Goal: Task Accomplishment & Management: Manage account settings

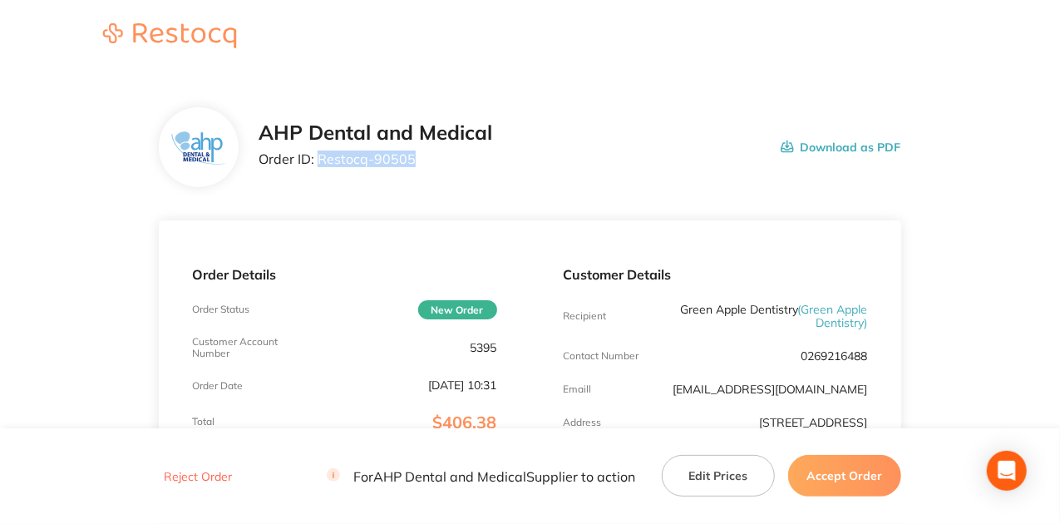
drag, startPoint x: 412, startPoint y: 160, endPoint x: 321, endPoint y: 162, distance: 91.4
click at [321, 162] on p "Order ID: Restocq- 90505" at bounding box center [375, 158] width 234 height 15
copy p "Restocq- 90505"
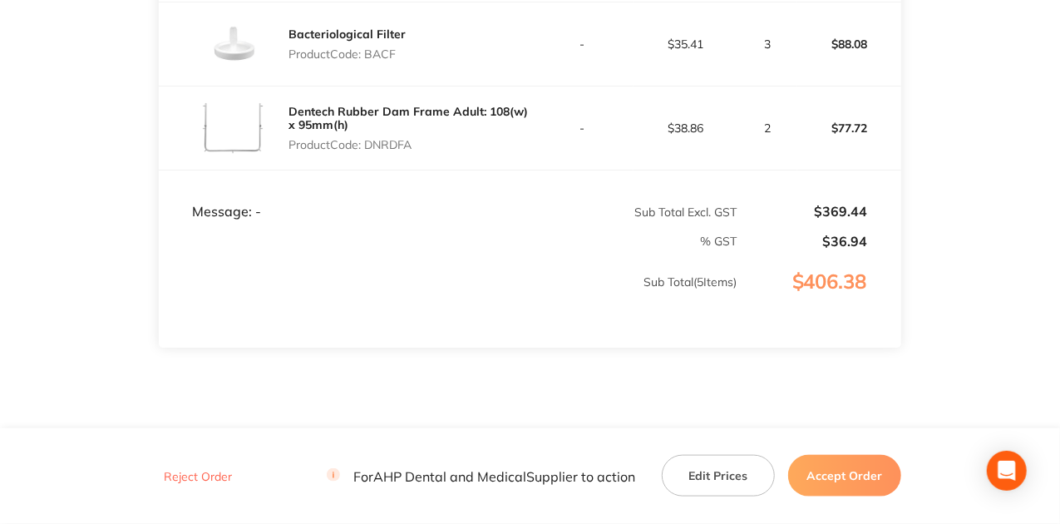
scroll to position [713, 0]
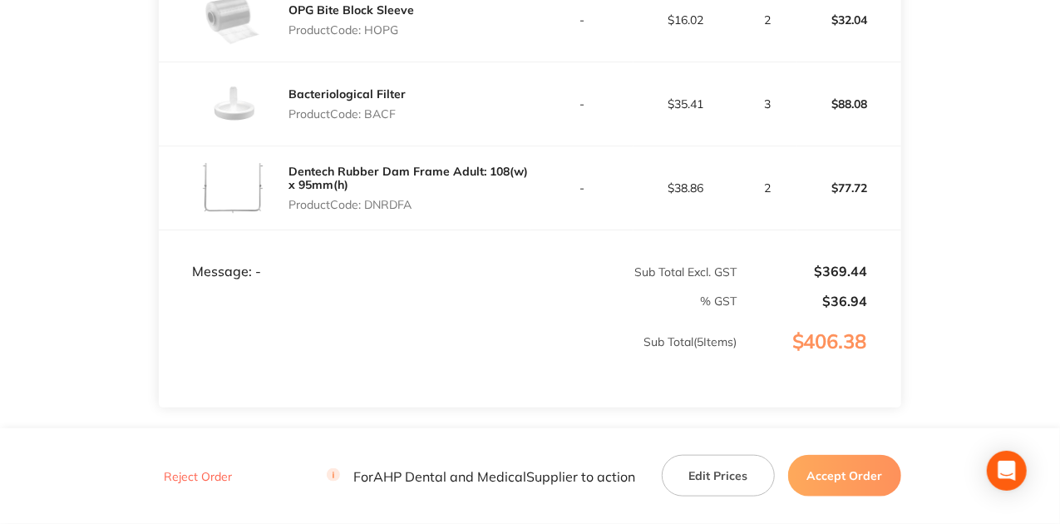
click at [511, 236] on td "Message: -" at bounding box center [344, 255] width 371 height 50
drag, startPoint x: 366, startPoint y: 200, endPoint x: 439, endPoint y: 206, distance: 73.4
click at [439, 206] on p "Product Code: DNRDFA" at bounding box center [408, 204] width 241 height 13
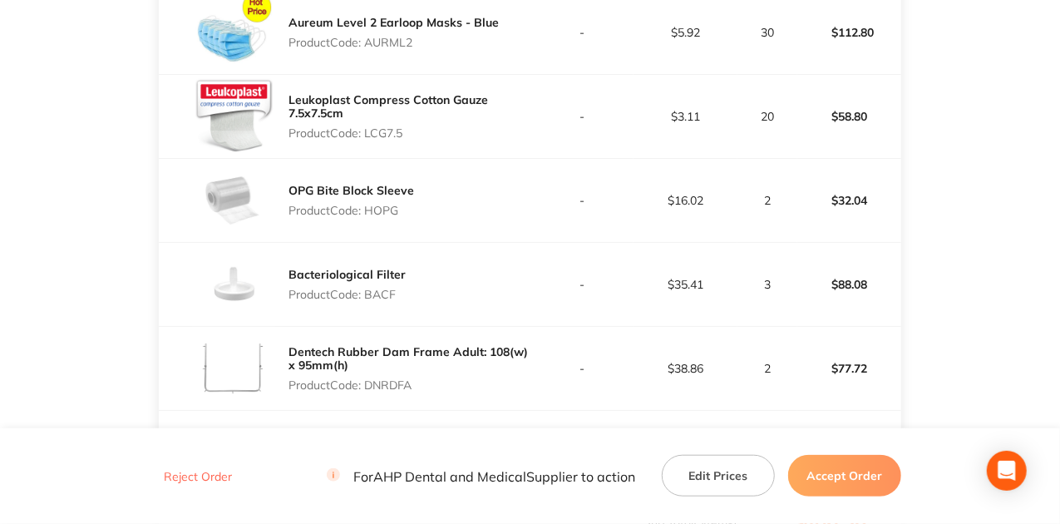
scroll to position [436, 0]
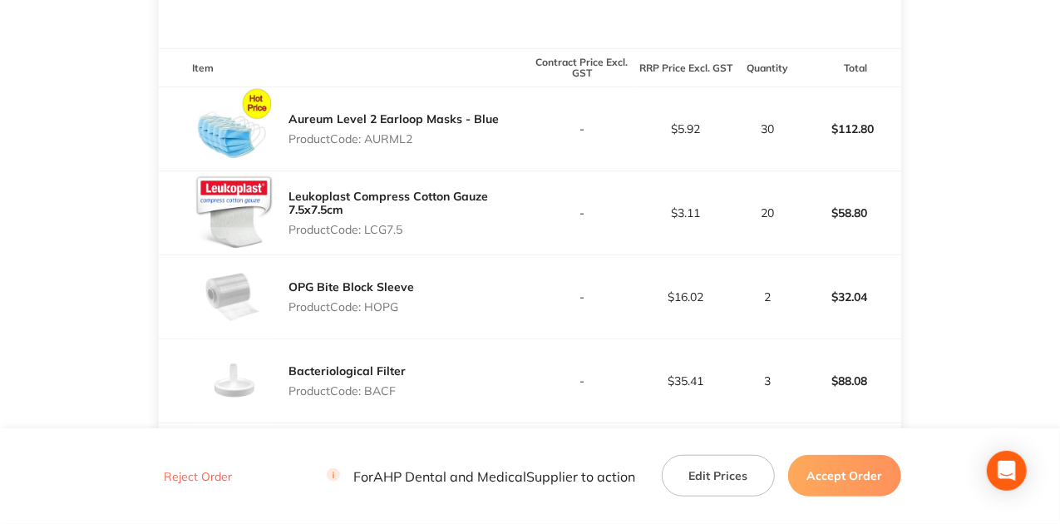
click at [815, 470] on button "Accept Order" at bounding box center [844, 476] width 113 height 42
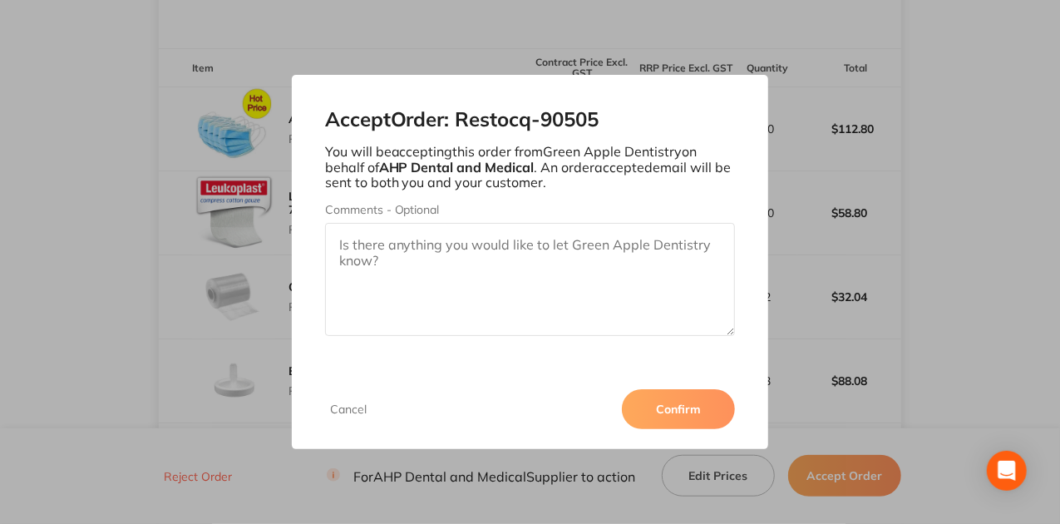
click at [645, 408] on button "Confirm" at bounding box center [678, 409] width 113 height 40
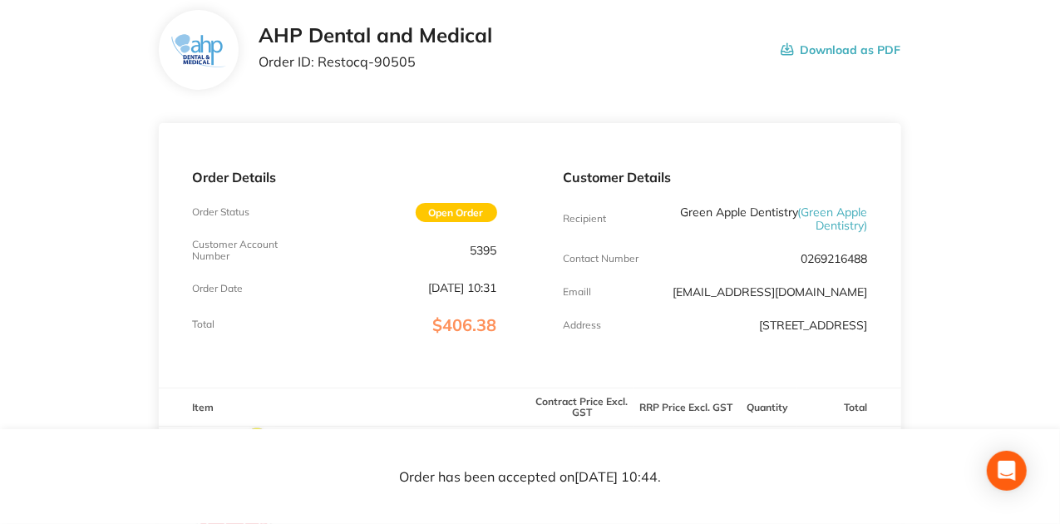
scroll to position [0, 0]
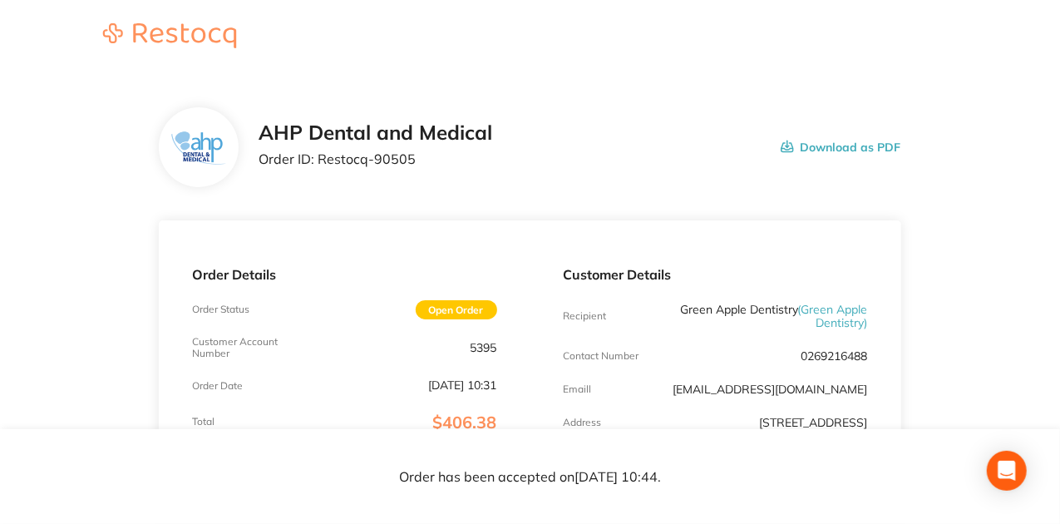
click at [361, 160] on p "Order ID: Restocq- 90505" at bounding box center [375, 158] width 234 height 15
drag, startPoint x: 369, startPoint y: 157, endPoint x: 412, endPoint y: 158, distance: 43.2
click at [412, 158] on p "Order ID: Restocq- 90505" at bounding box center [375, 158] width 234 height 15
click at [398, 179] on div "AHP Dental and Medical Order ID: Restocq- 90505 Download as PDF" at bounding box center [530, 147] width 742 height 80
drag, startPoint x: 376, startPoint y: 155, endPoint x: 411, endPoint y: 155, distance: 34.1
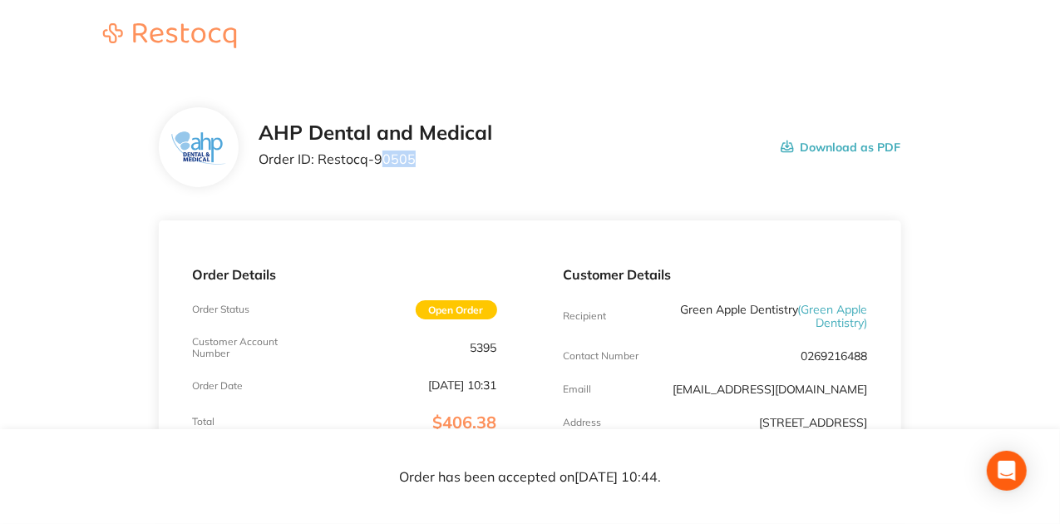
click at [411, 155] on p "Order ID: Restocq- 90505" at bounding box center [375, 158] width 234 height 15
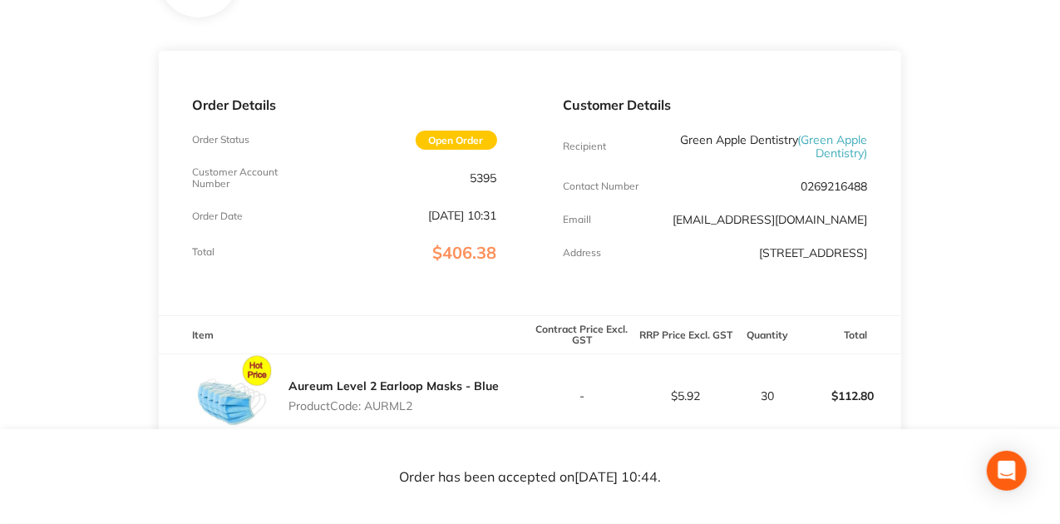
scroll to position [332, 0]
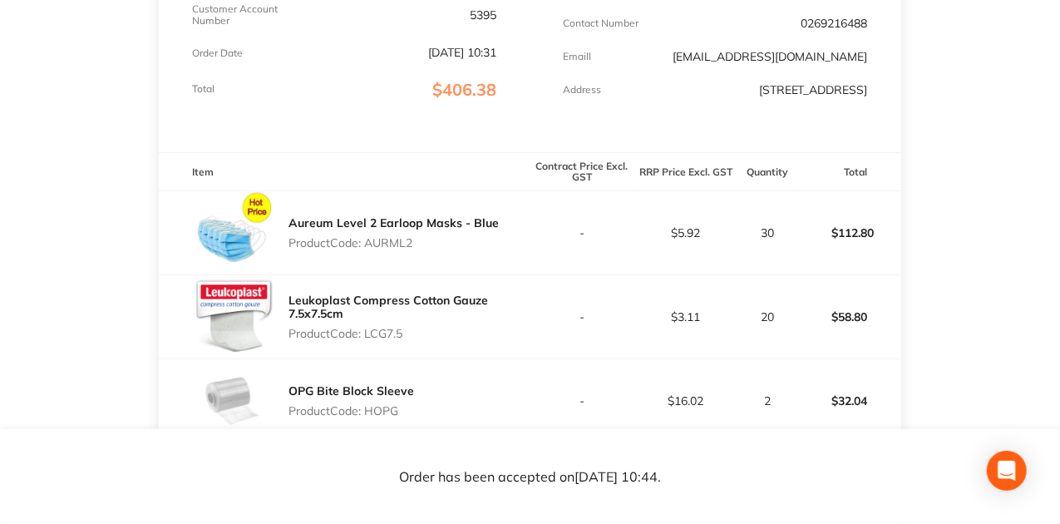
drag, startPoint x: 326, startPoint y: 243, endPoint x: 499, endPoint y: 241, distance: 173.7
click at [499, 241] on div "Aureum Level 2 Earloop Masks - Blue Product Code: AURML2" at bounding box center [344, 232] width 371 height 83
drag, startPoint x: 494, startPoint y: 240, endPoint x: 445, endPoint y: 240, distance: 48.2
click at [492, 241] on p "Product Code: AURML2" at bounding box center [393, 242] width 210 height 13
click at [613, 235] on p "-" at bounding box center [582, 232] width 102 height 13
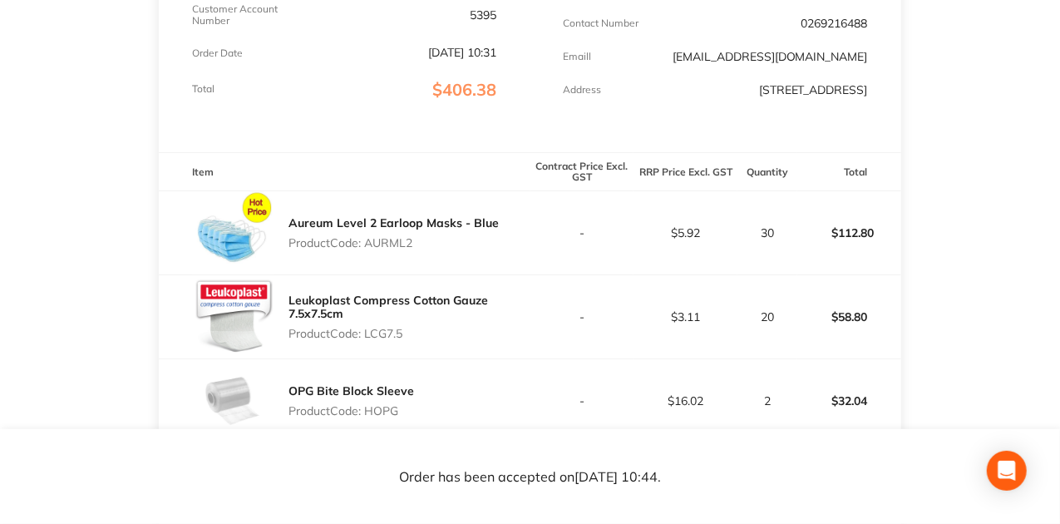
drag, startPoint x: 364, startPoint y: 241, endPoint x: 429, endPoint y: 235, distance: 65.1
click at [429, 235] on div "Aureum Level 2 Earloop Masks - Blue Product Code: AURML2" at bounding box center [393, 232] width 210 height 47
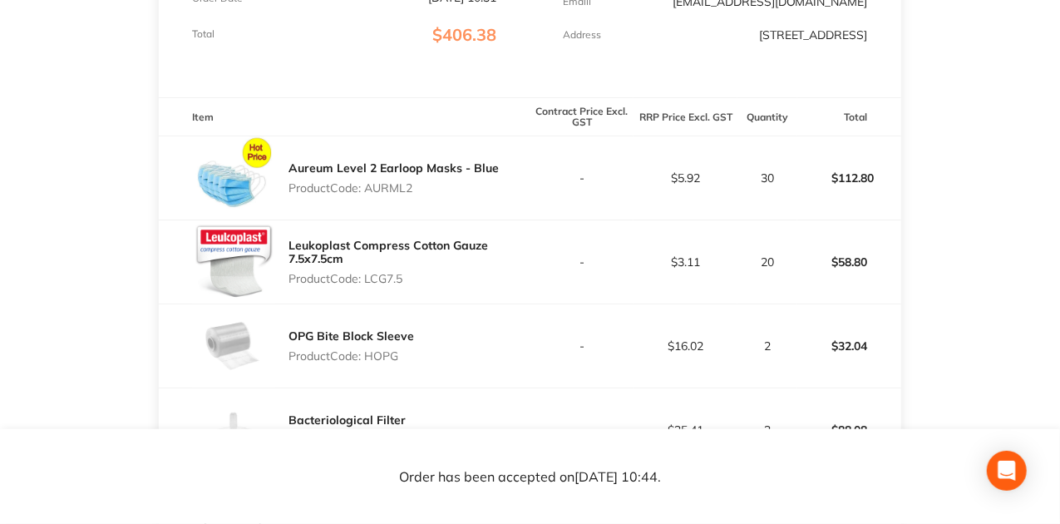
drag, startPoint x: 388, startPoint y: 277, endPoint x: 366, endPoint y: 279, distance: 22.6
click at [366, 279] on p "Product Code: LCG7.5" at bounding box center [408, 278] width 241 height 13
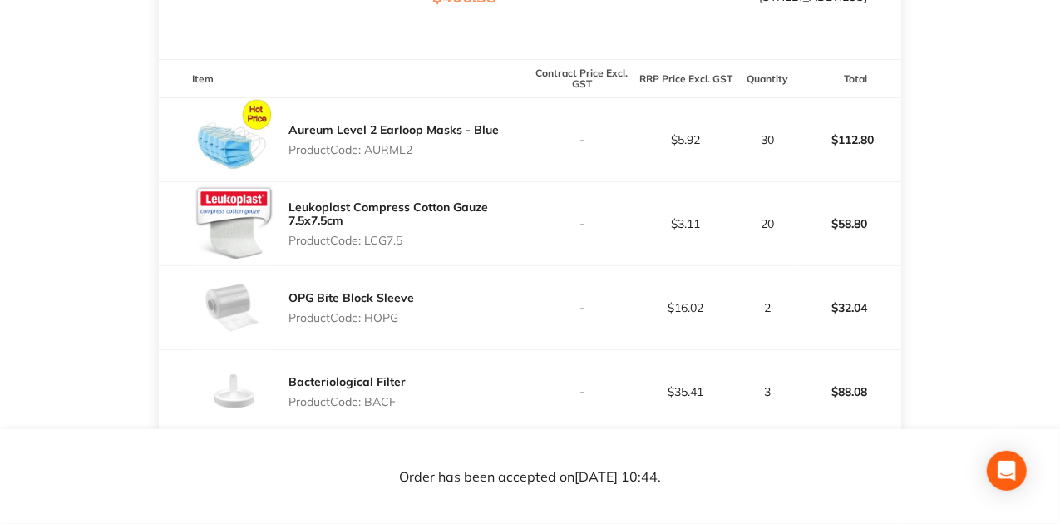
scroll to position [443, 0]
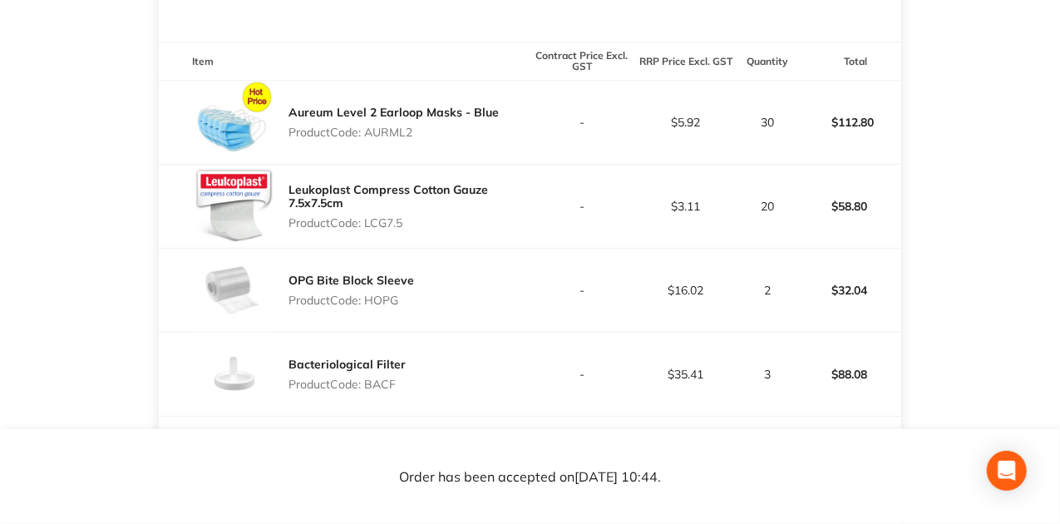
drag, startPoint x: 405, startPoint y: 299, endPoint x: 365, endPoint y: 293, distance: 40.3
click at [365, 293] on div "OPG Bite Block Sleeve Product Code: HOPG" at bounding box center [344, 289] width 371 height 83
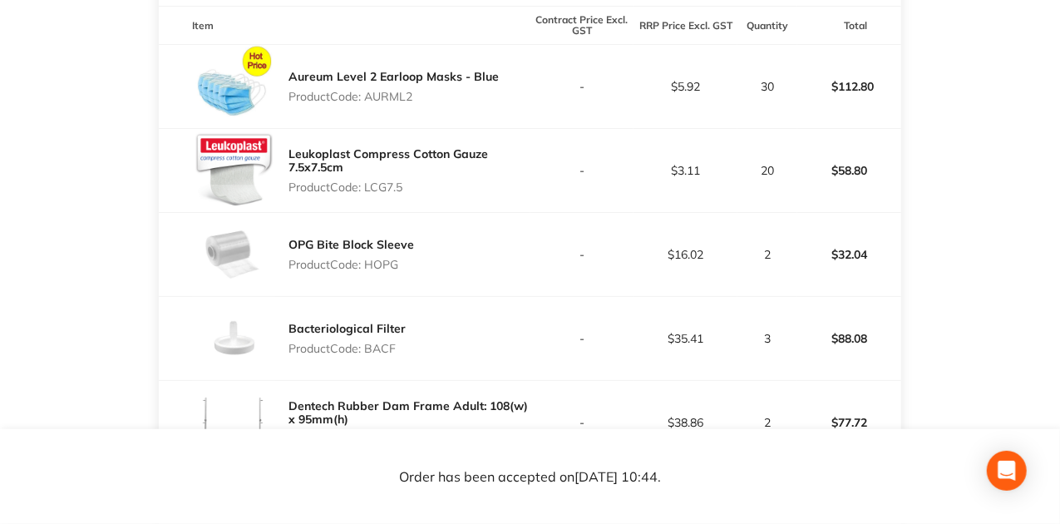
scroll to position [499, 0]
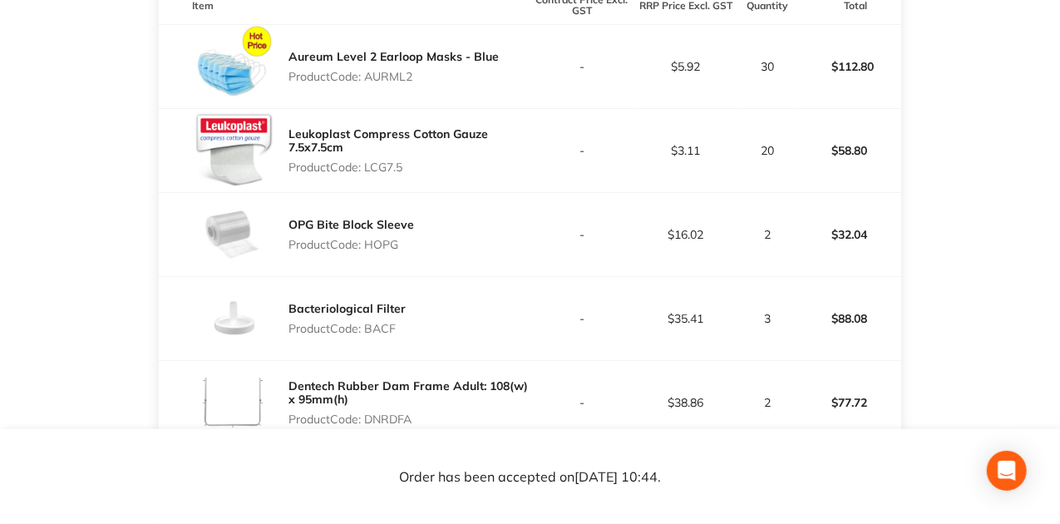
drag, startPoint x: 414, startPoint y: 327, endPoint x: 380, endPoint y: 320, distance: 34.9
click at [380, 320] on div "Bacteriological Filter Product Code: BACF" at bounding box center [344, 318] width 371 height 83
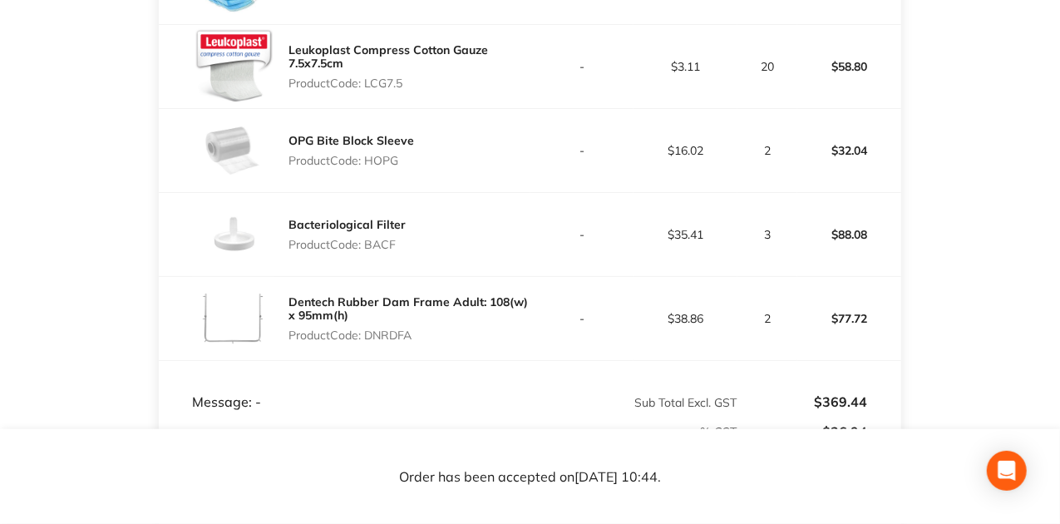
scroll to position [609, 0]
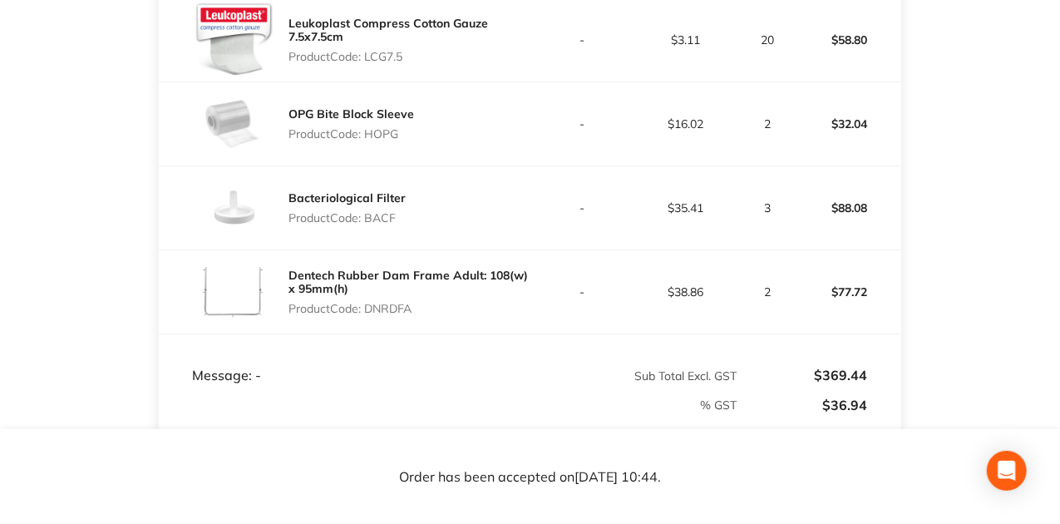
drag, startPoint x: 364, startPoint y: 311, endPoint x: 419, endPoint y: 307, distance: 55.0
click at [419, 307] on p "Product Code: DNRDFA" at bounding box center [408, 308] width 241 height 13
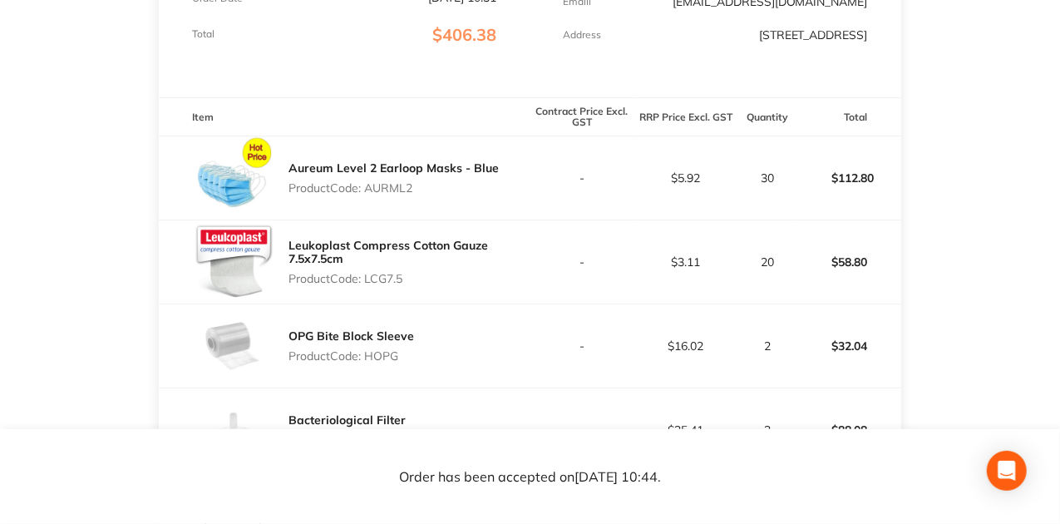
scroll to position [332, 0]
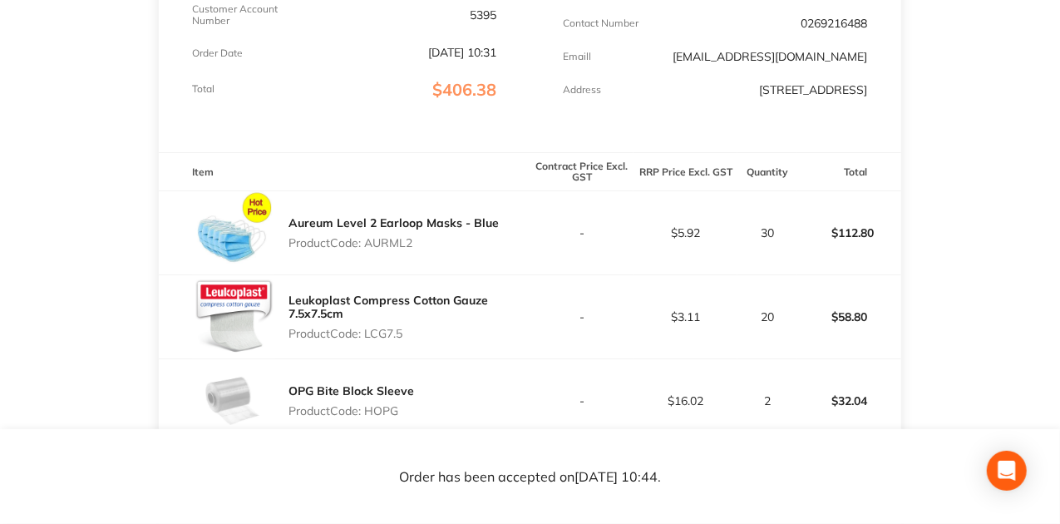
click at [508, 259] on div "Aureum Level 2 Earloop Masks - Blue Product Code: AURML2" at bounding box center [344, 232] width 371 height 83
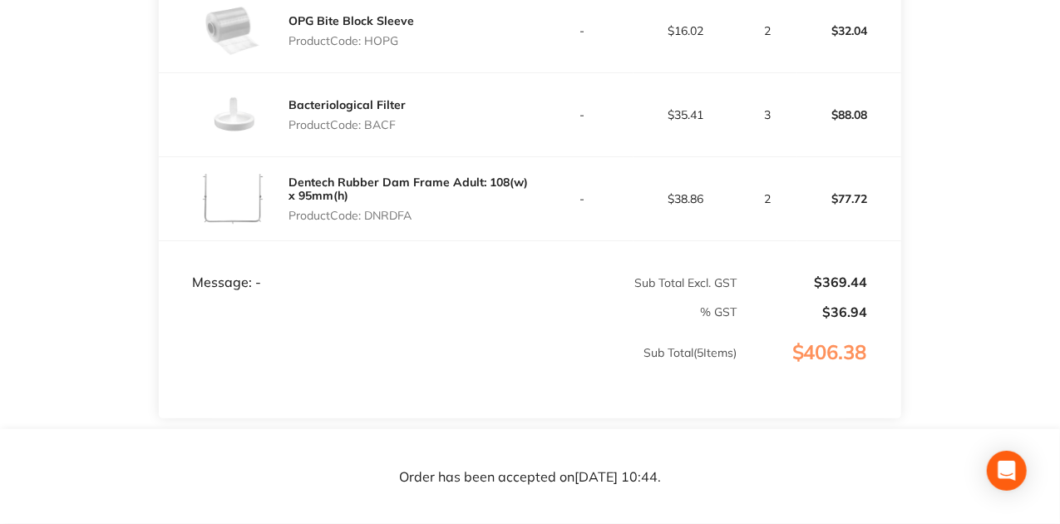
scroll to position [720, 0]
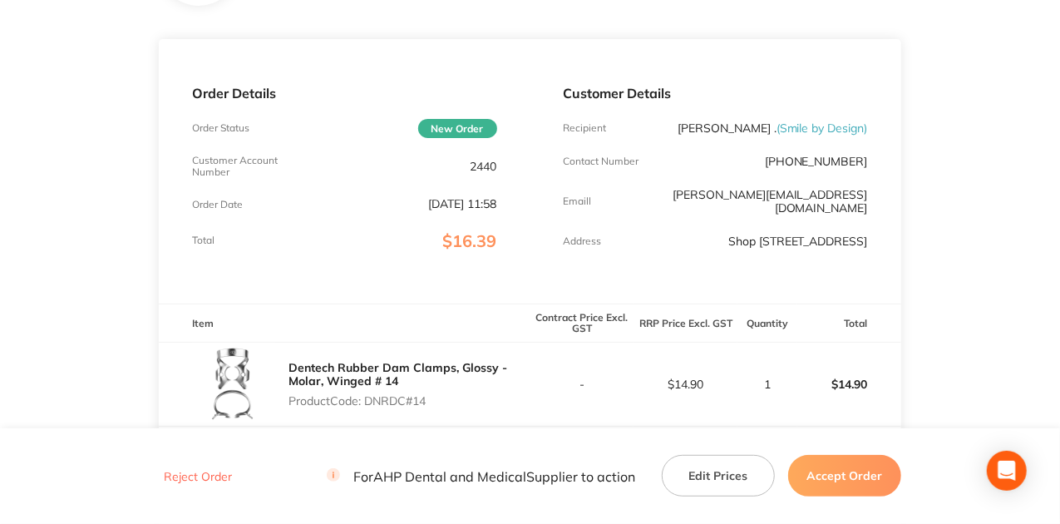
scroll to position [166, 0]
